Goal: Find contact information: Find contact information

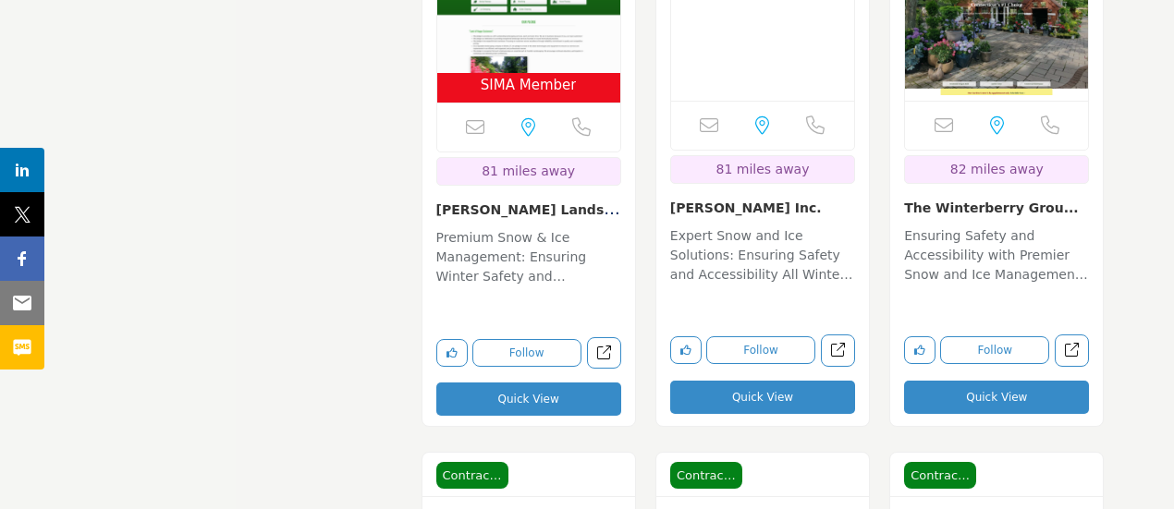
scroll to position [7438, 0]
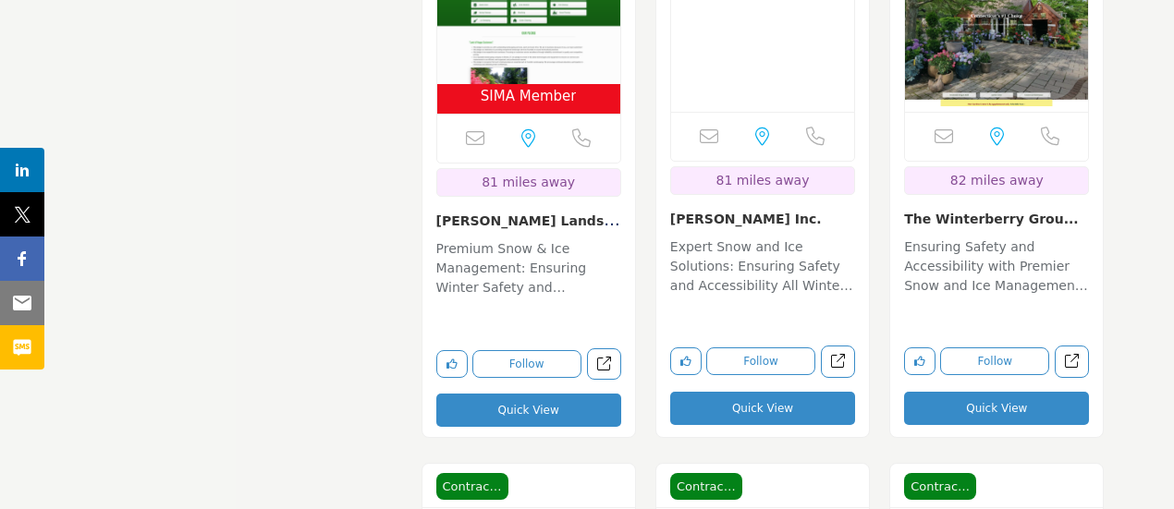
drag, startPoint x: 660, startPoint y: 171, endPoint x: 785, endPoint y: 178, distance: 125.0
click at [785, 178] on div "Email is currently unavailable for this contact. [GEOGRAPHIC_DATA], [GEOGRAPHIC…" at bounding box center [762, 171] width 213 height 536
copy link "[PERSON_NAME] Inc."
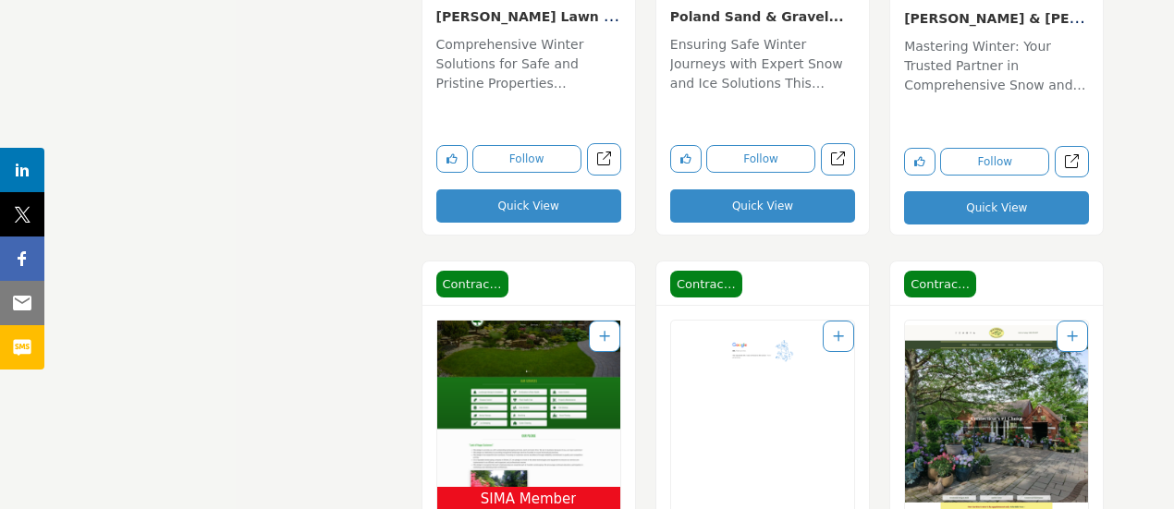
scroll to position [7068, 0]
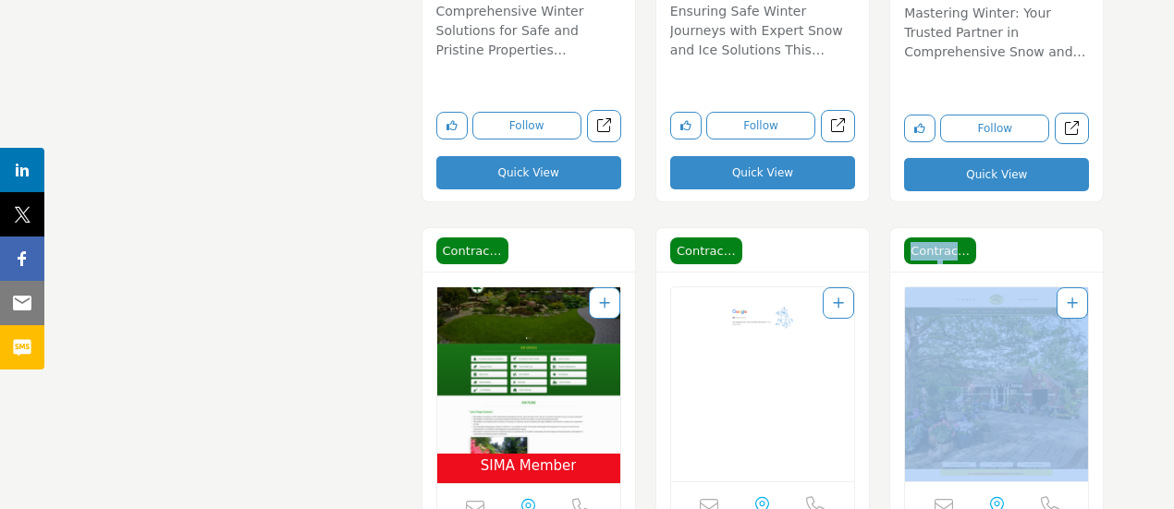
drag, startPoint x: 1173, startPoint y: 270, endPoint x: 1182, endPoint y: 220, distance: 50.8
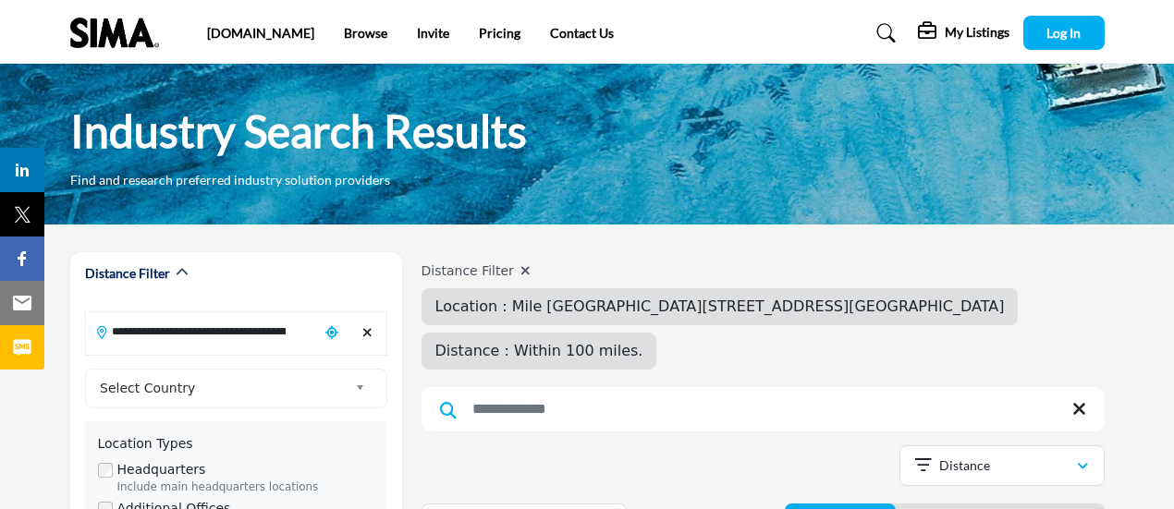
scroll to position [100, 0]
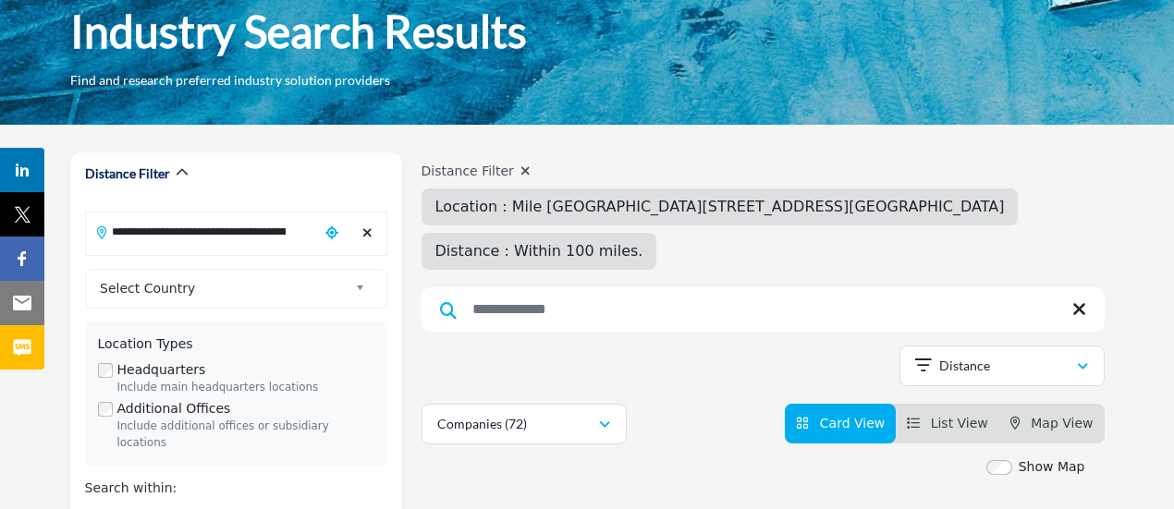
click at [601, 204] on span "Location : Mile [GEOGRAPHIC_DATA][STREET_ADDRESS][GEOGRAPHIC_DATA]" at bounding box center [719, 207] width 569 height 18
drag, startPoint x: 522, startPoint y: 174, endPoint x: 639, endPoint y: 258, distance: 143.7
click at [522, 175] on icon at bounding box center [525, 171] width 10 height 13
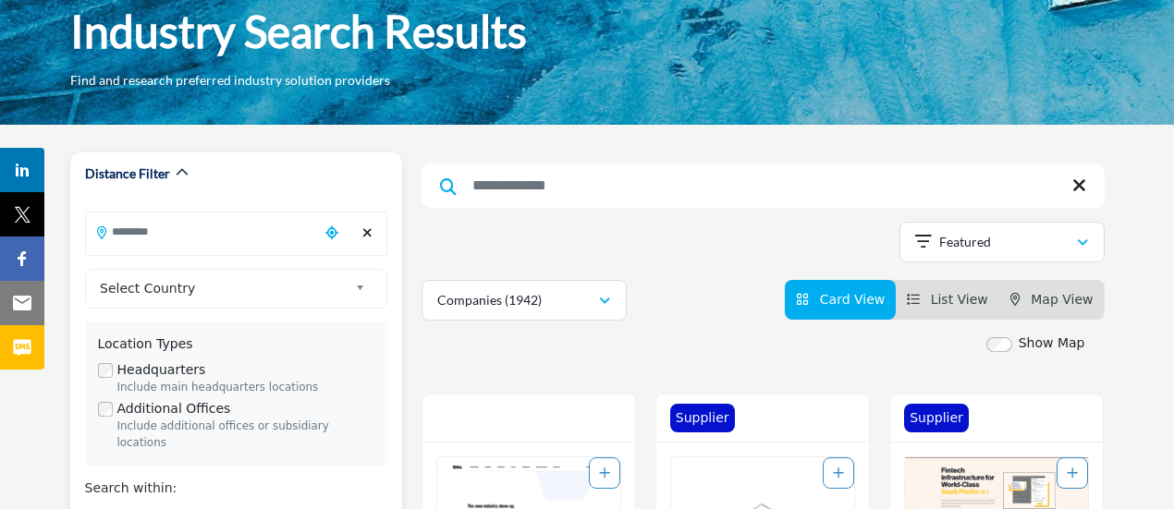
click at [200, 247] on input "Search Location" at bounding box center [202, 232] width 233 height 36
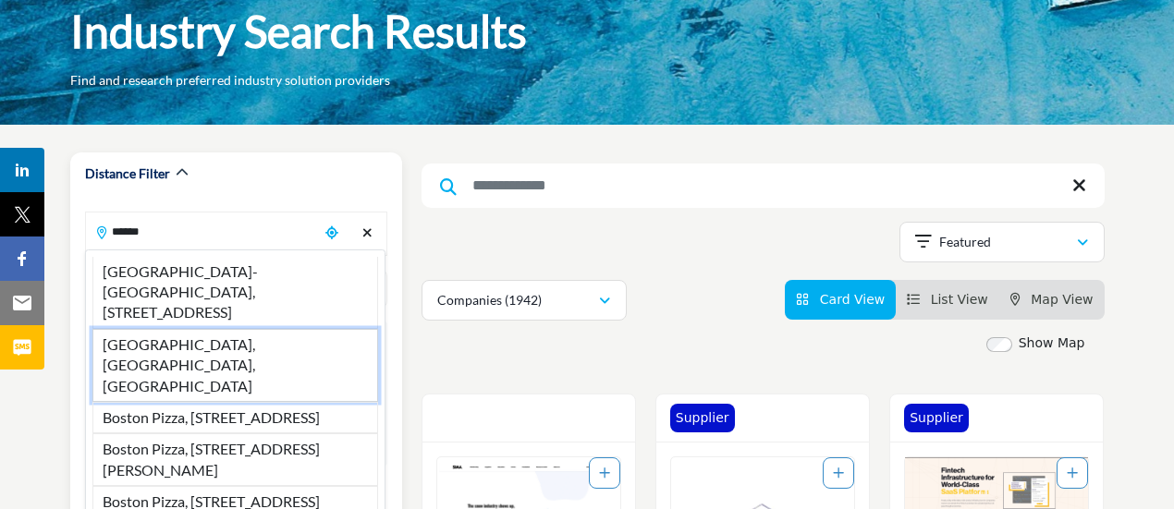
click at [156, 341] on li "[GEOGRAPHIC_DATA], [GEOGRAPHIC_DATA], [GEOGRAPHIC_DATA]" at bounding box center [235, 365] width 286 height 73
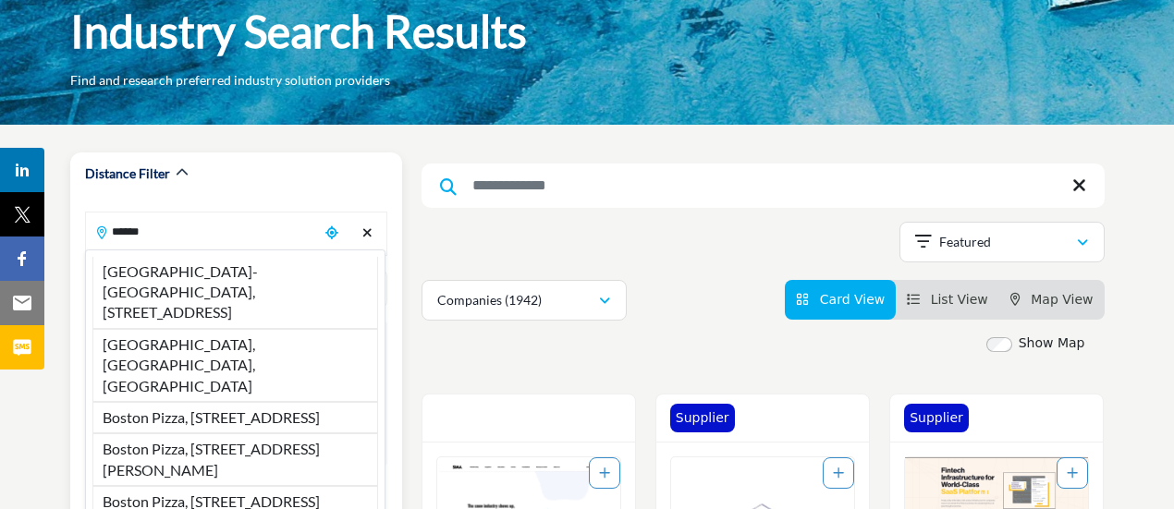
type input "**********"
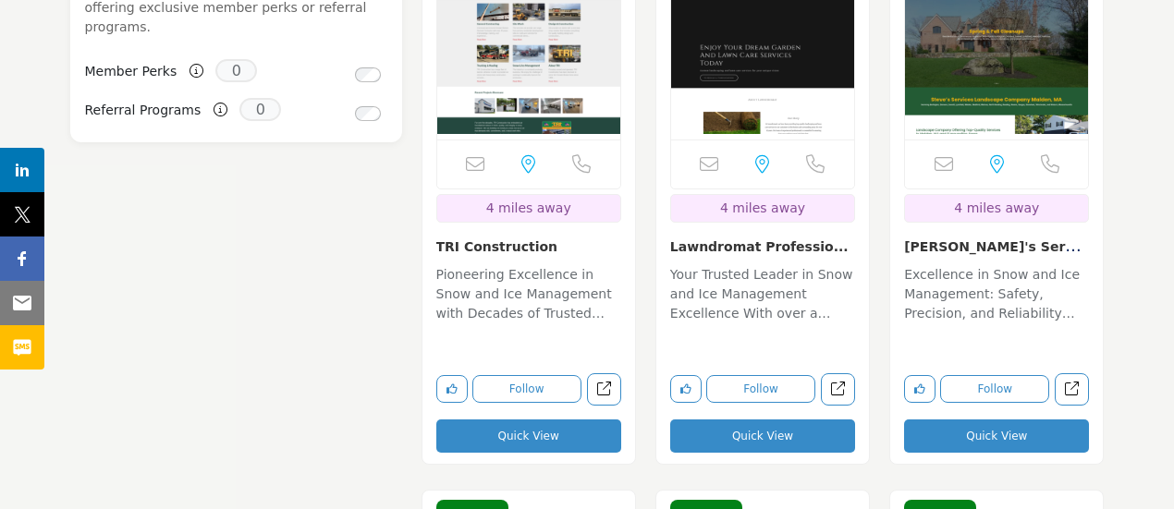
scroll to position [1856, 0]
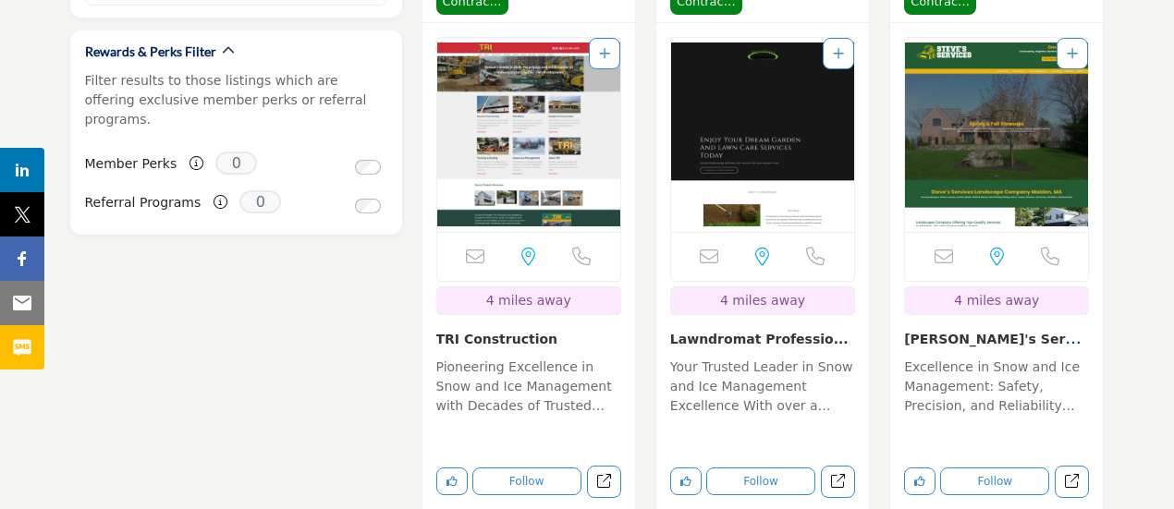
drag, startPoint x: 898, startPoint y: 299, endPoint x: 1030, endPoint y: 299, distance: 131.2
click at [1030, 299] on div "Email is currently unavailable for this contact. [GEOGRAPHIC_DATA], [GEOGRAPHIC…" at bounding box center [996, 291] width 213 height 536
copy link "[PERSON_NAME]'s Services llc..."
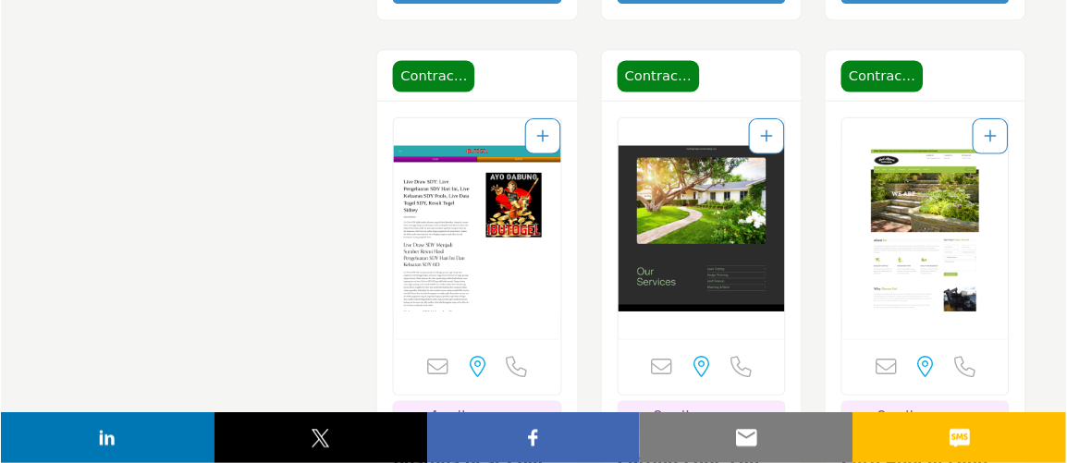
scroll to position [2411, 0]
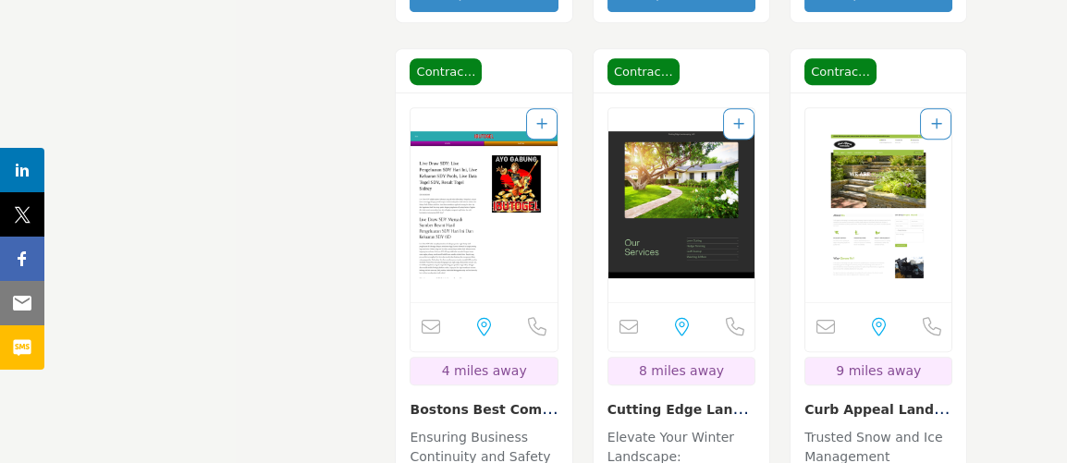
drag, startPoint x: 1091, startPoint y: 0, endPoint x: 241, endPoint y: 316, distance: 906.3
drag, startPoint x: 591, startPoint y: 332, endPoint x: 753, endPoint y: 340, distance: 162.9
click at [753, 340] on div "Contractor Contractor [GEOGRAPHIC_DATA], [GEOGRAPHIC_DATA] 8 miles away Quick V…" at bounding box center [680, 346] width 197 height 597
copy link "Cutting Edge Landsca..."
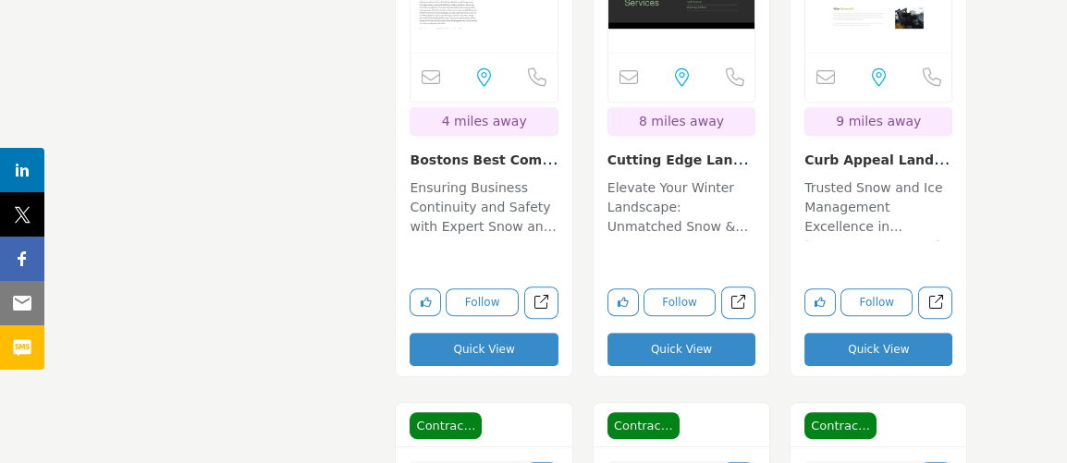
scroll to position [2663, 0]
